Goal: Book appointment/travel/reservation

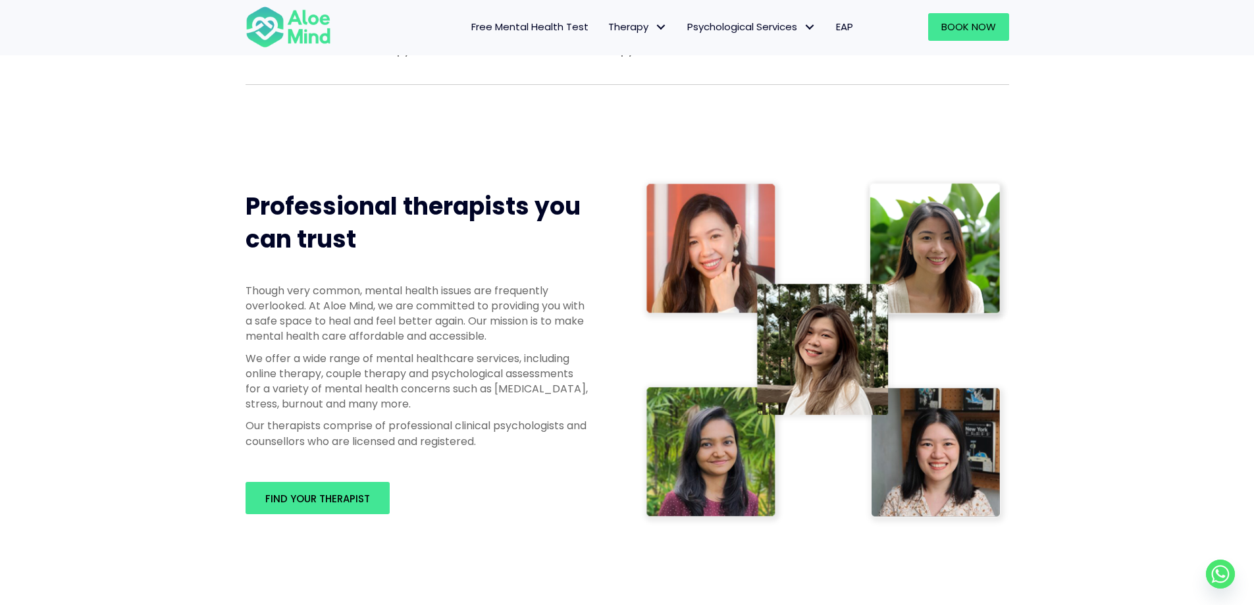
scroll to position [526, 0]
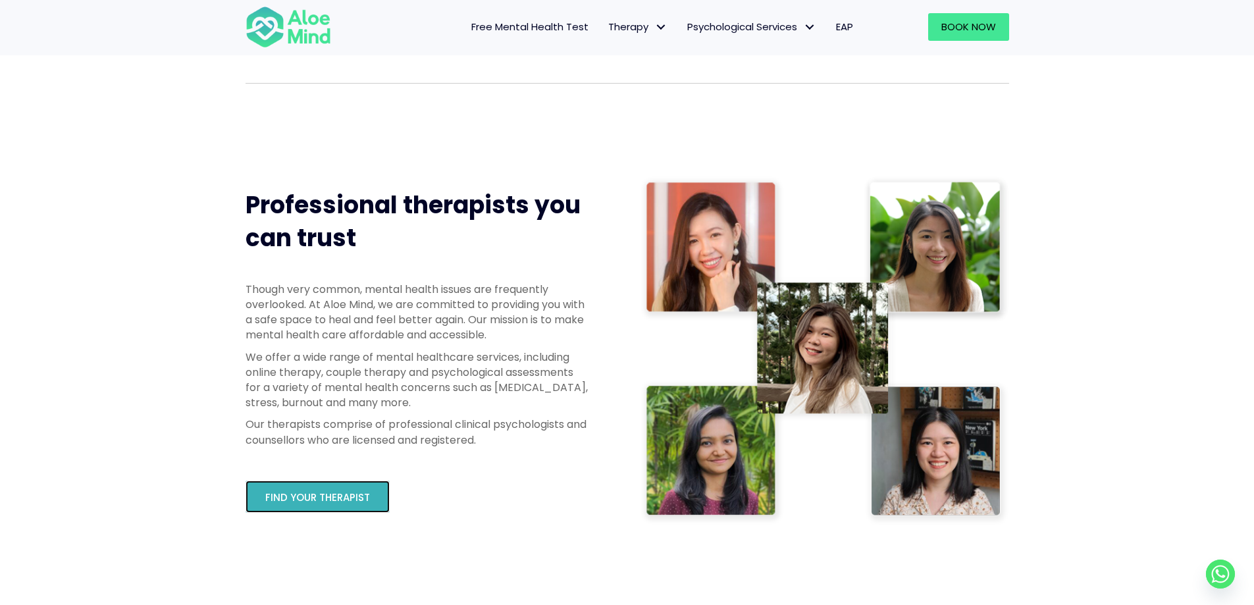
click at [376, 496] on link "Find your therapist" at bounding box center [317, 496] width 144 height 32
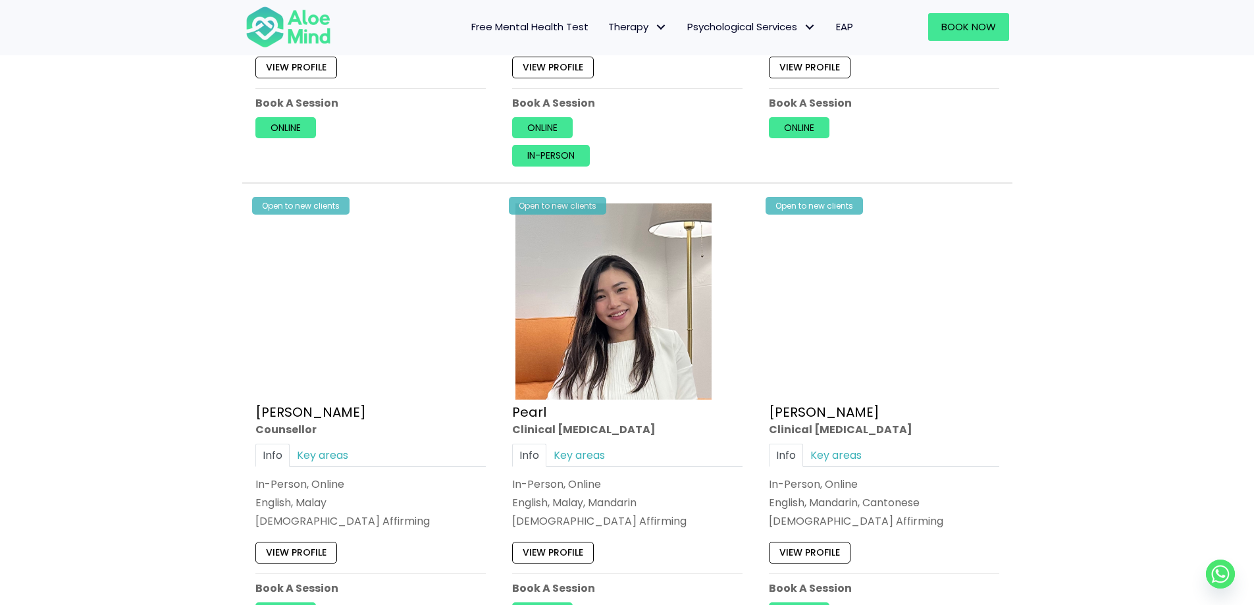
scroll to position [2567, 0]
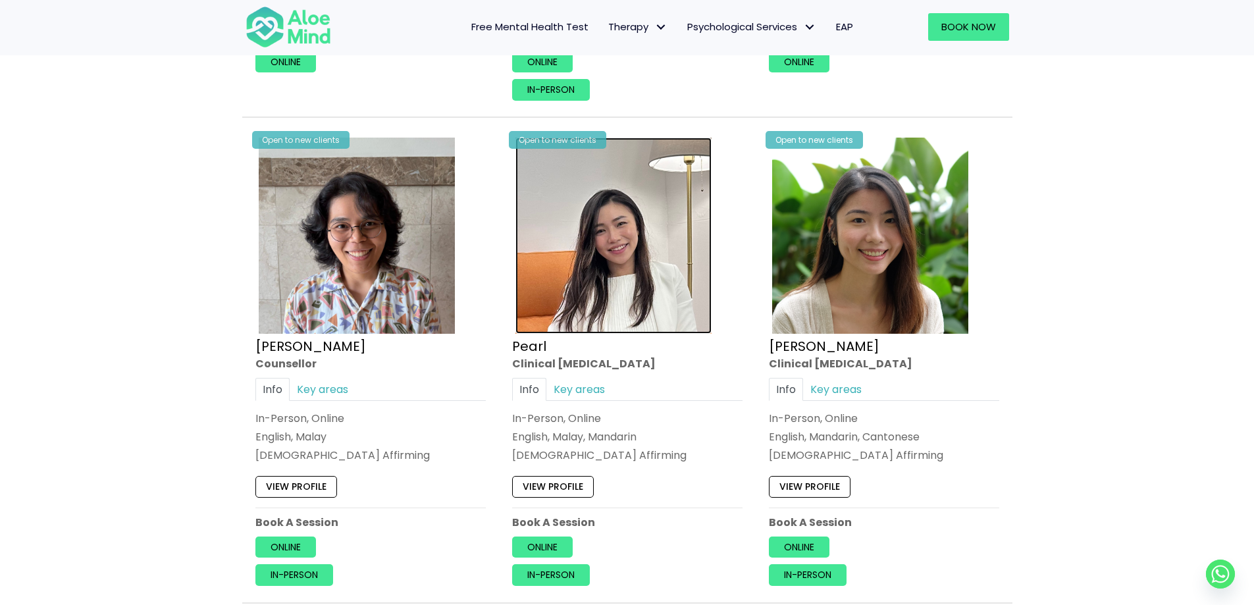
click at [609, 268] on img at bounding box center [613, 236] width 196 height 196
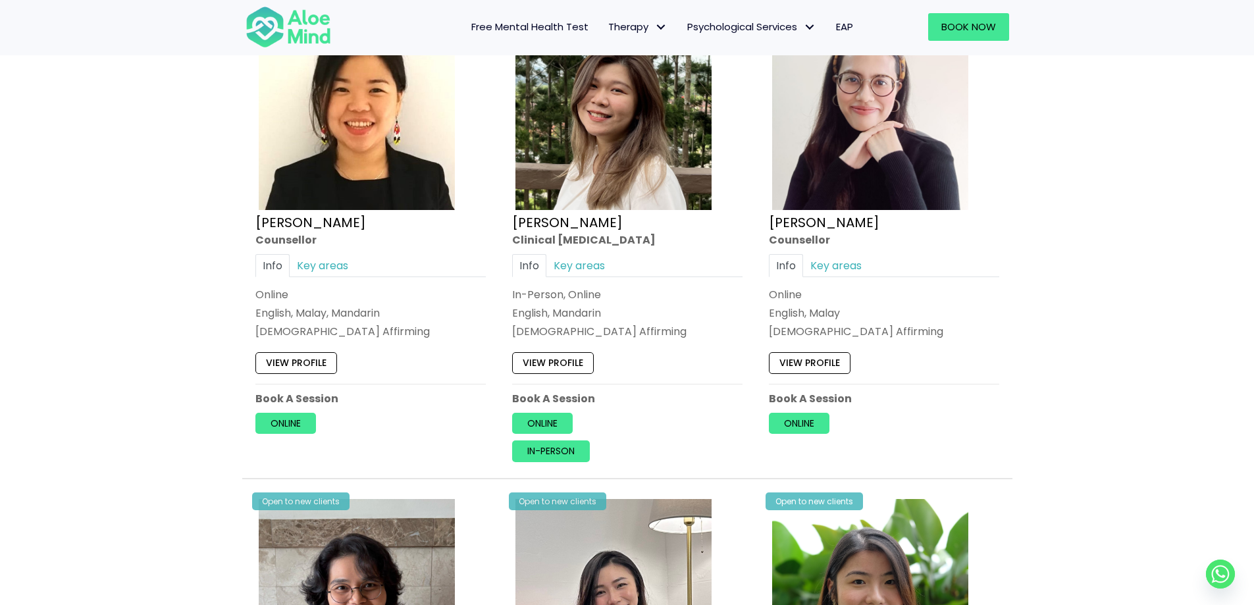
scroll to position [2172, 0]
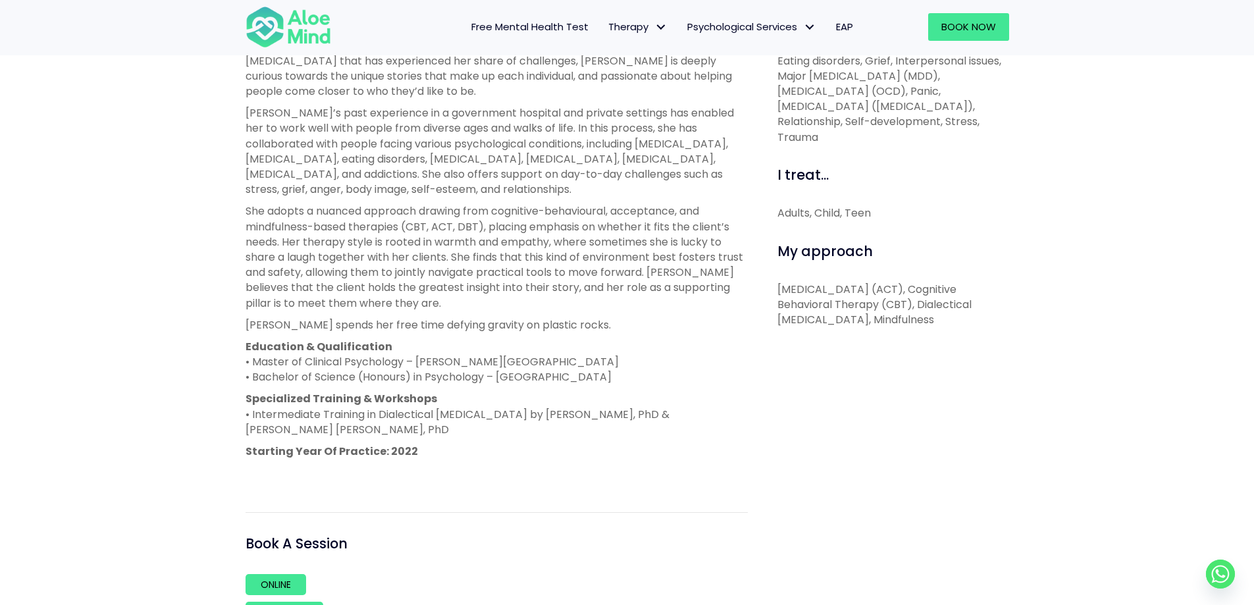
scroll to position [461, 0]
